Goal: Entertainment & Leisure: Consume media (video, audio)

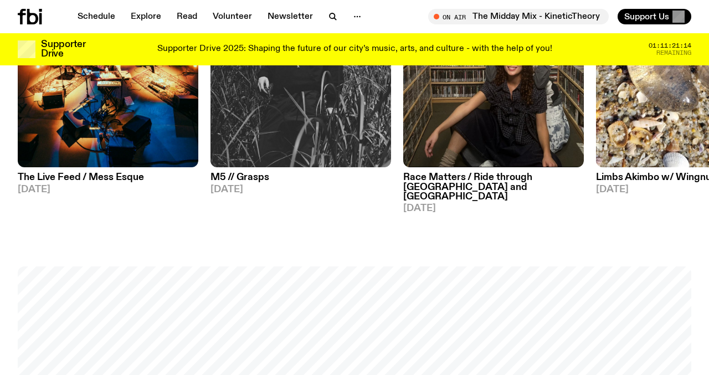
scroll to position [647, 0]
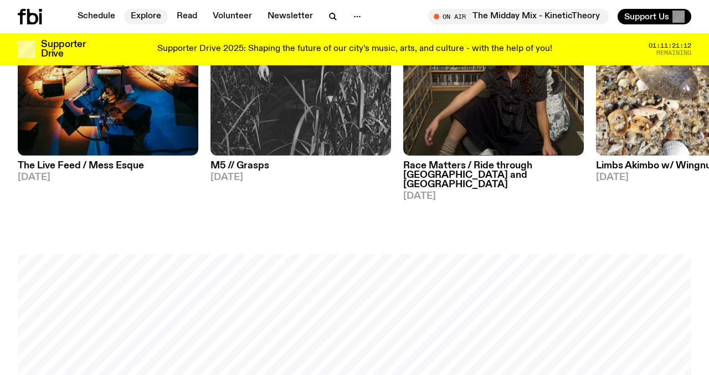
click at [157, 16] on link "Explore" at bounding box center [146, 17] width 44 height 16
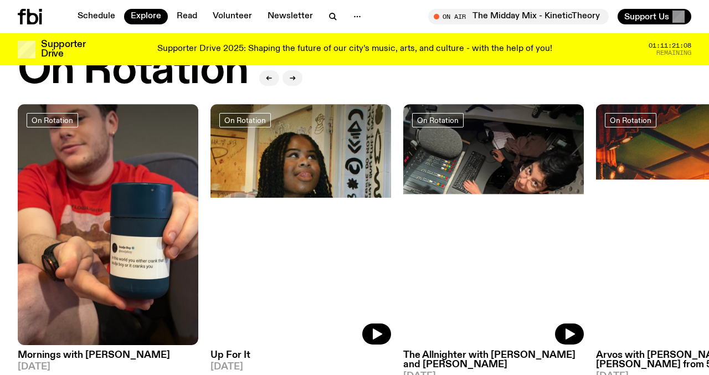
scroll to position [448, 0]
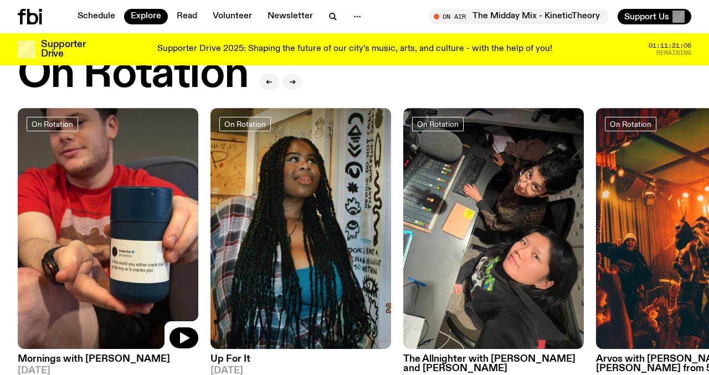
click at [121, 207] on img at bounding box center [108, 228] width 181 height 241
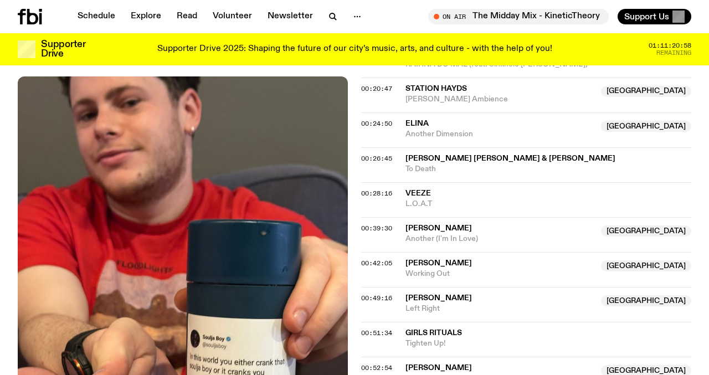
scroll to position [493, 0]
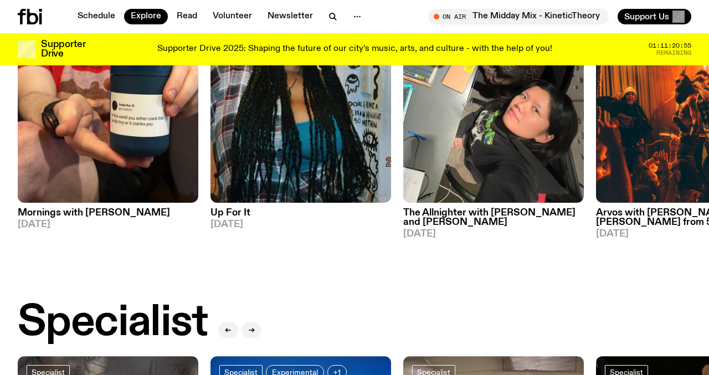
scroll to position [521, 0]
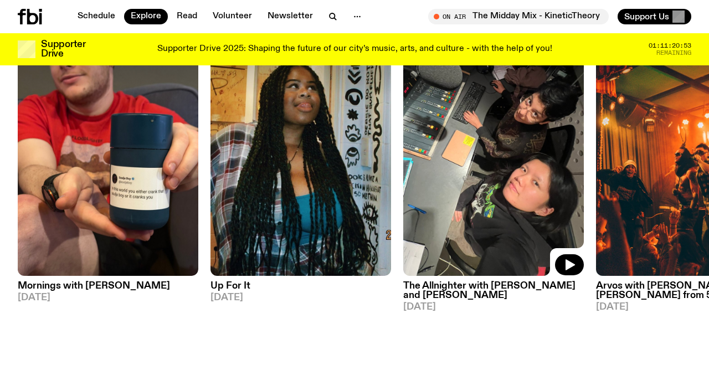
click at [454, 205] on img at bounding box center [493, 155] width 181 height 241
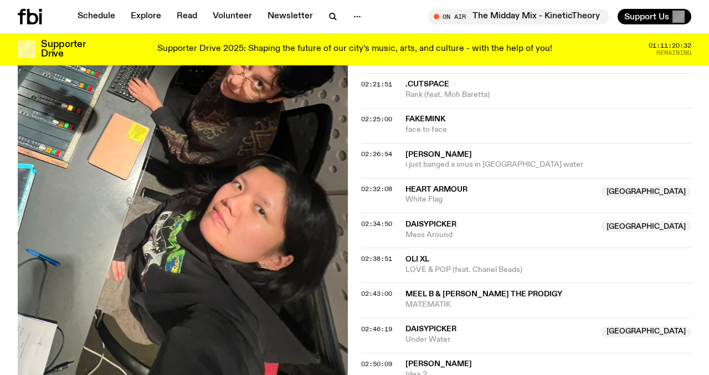
scroll to position [1599, 0]
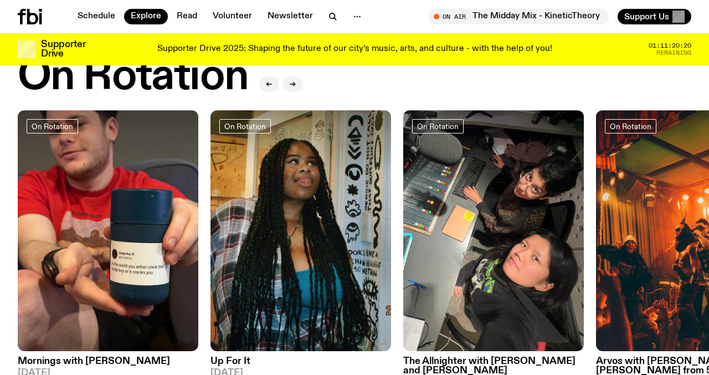
scroll to position [425, 0]
